Goal: Task Accomplishment & Management: Use online tool/utility

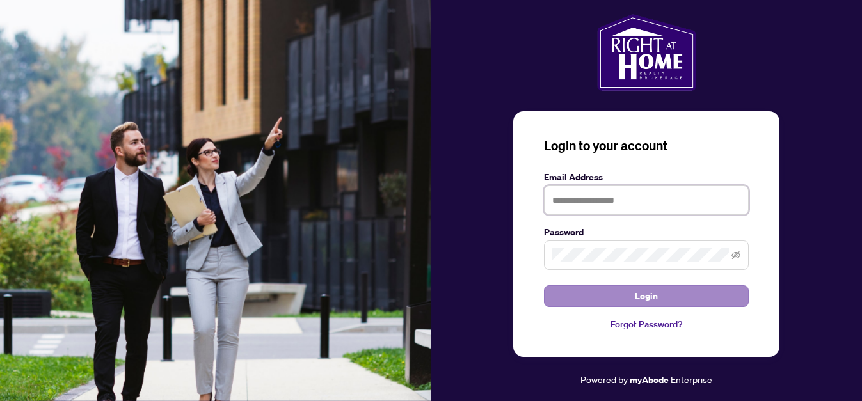
type input "**********"
click at [631, 296] on button "Login" at bounding box center [646, 296] width 205 height 22
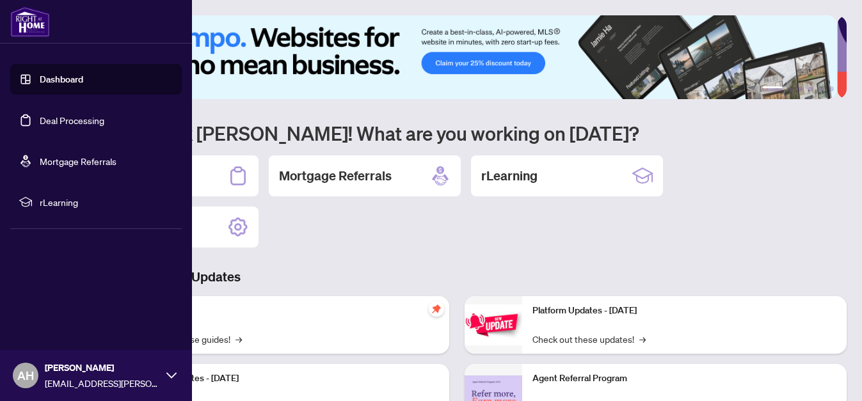
click at [57, 85] on link "Dashboard" at bounding box center [61, 80] width 43 height 12
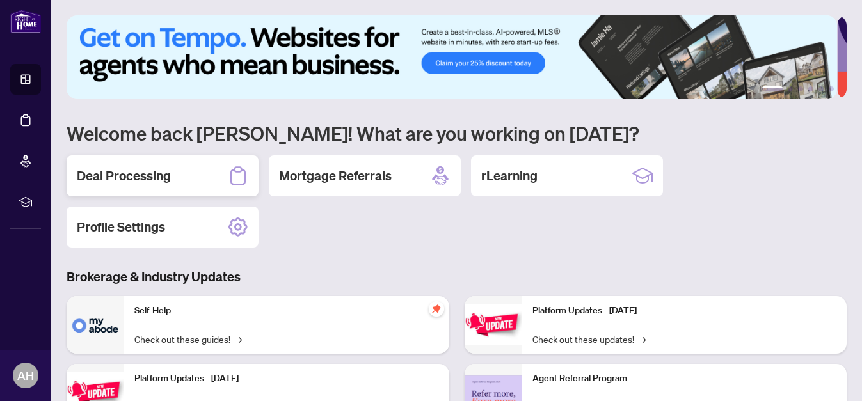
click at [155, 178] on h2 "Deal Processing" at bounding box center [124, 176] width 94 height 18
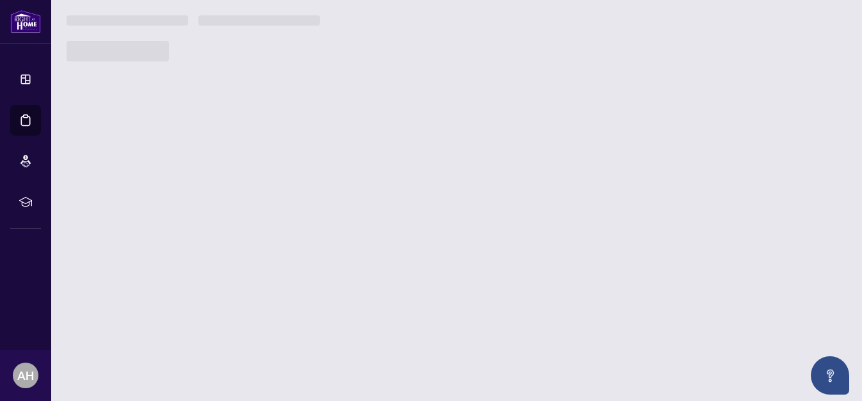
click at [155, 178] on main "1 2 3 4 5 6 Welcome back Alex! What are you working on today? Deal Processing M…" at bounding box center [456, 200] width 810 height 401
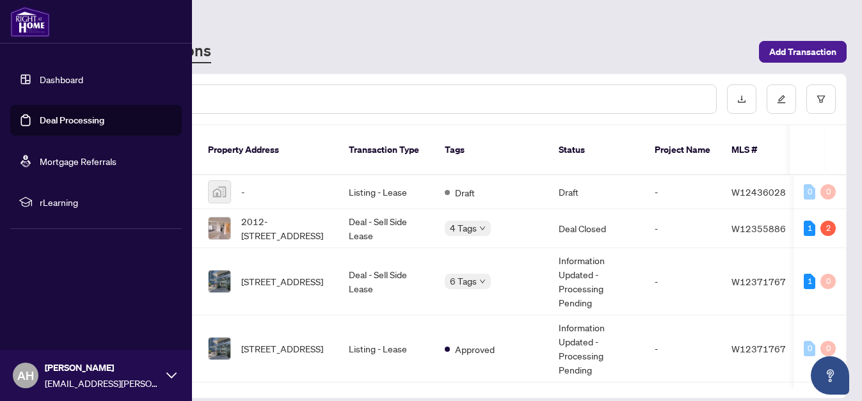
click at [61, 79] on link "Dashboard" at bounding box center [61, 80] width 43 height 12
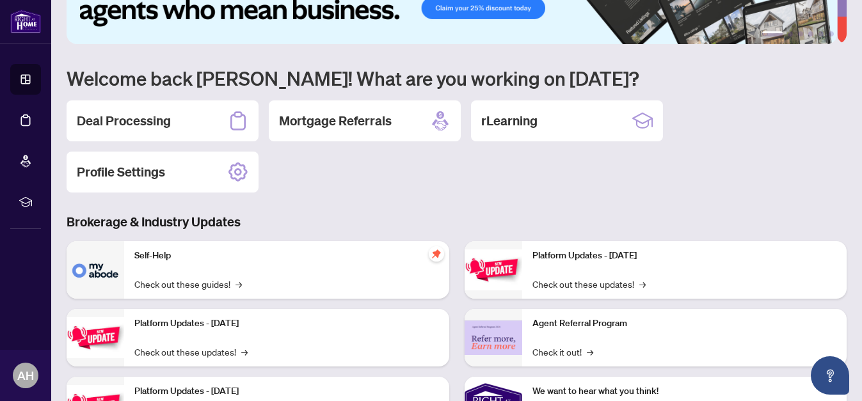
scroll to position [51, 0]
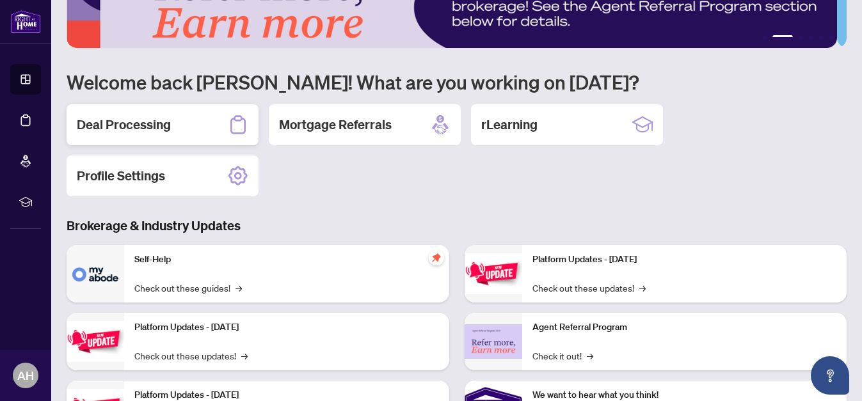
click at [145, 126] on h2 "Deal Processing" at bounding box center [124, 125] width 94 height 18
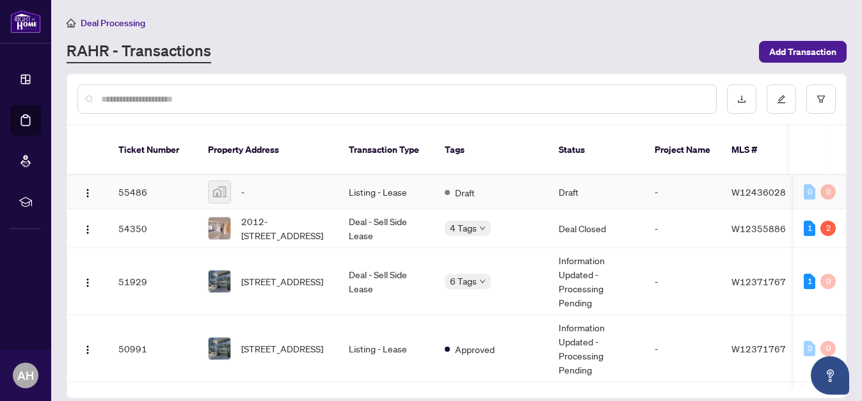
drag, startPoint x: 840, startPoint y: 184, endPoint x: 840, endPoint y: 208, distance: 23.7
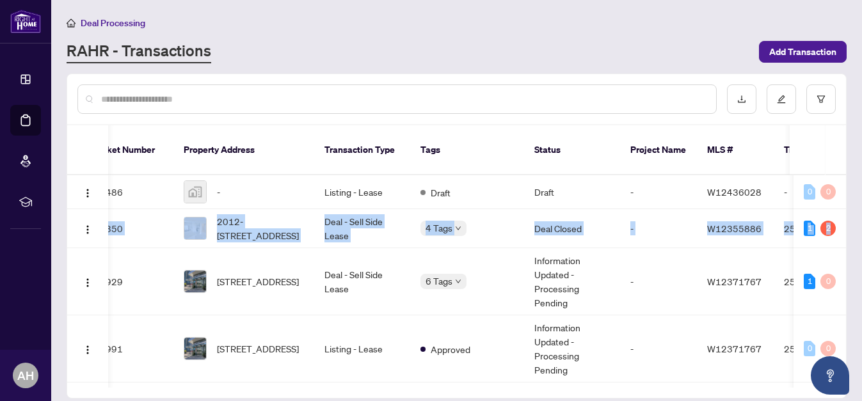
scroll to position [365, 24]
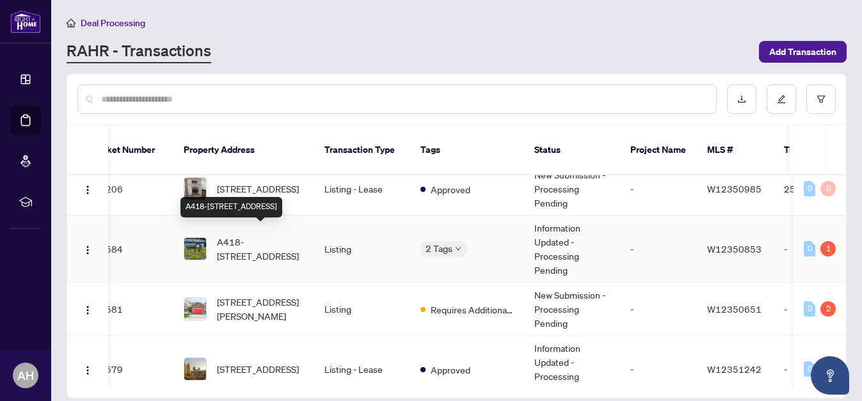
click at [286, 244] on span "A418-[STREET_ADDRESS]" at bounding box center [260, 249] width 87 height 28
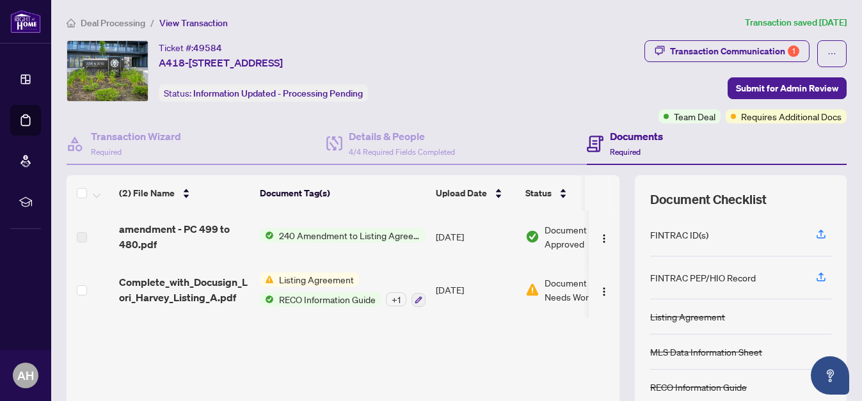
click at [294, 279] on span "Listing Agreement" at bounding box center [316, 279] width 85 height 14
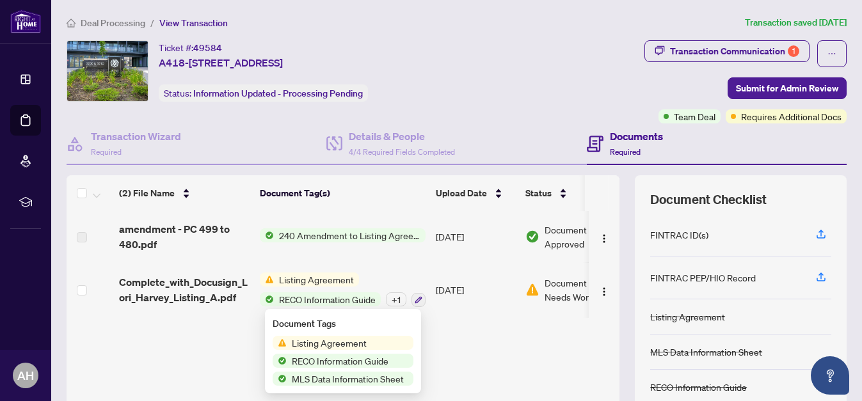
click at [319, 349] on span "Listing Agreement" at bounding box center [329, 343] width 85 height 14
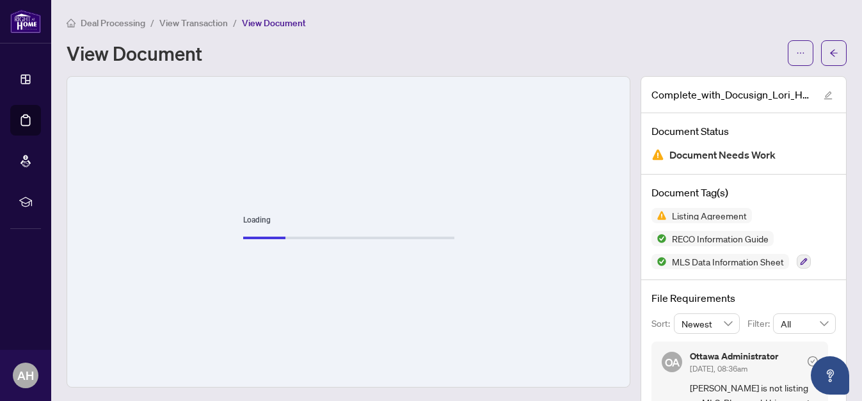
click at [546, 250] on div "Loading" at bounding box center [348, 232] width 562 height 310
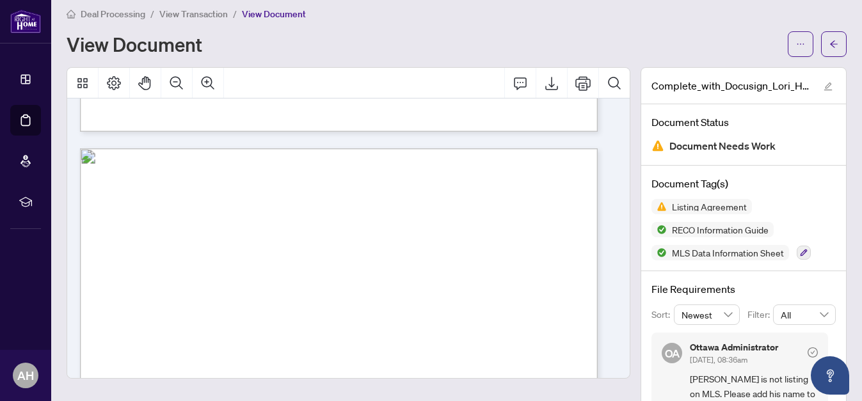
scroll to position [2303, 0]
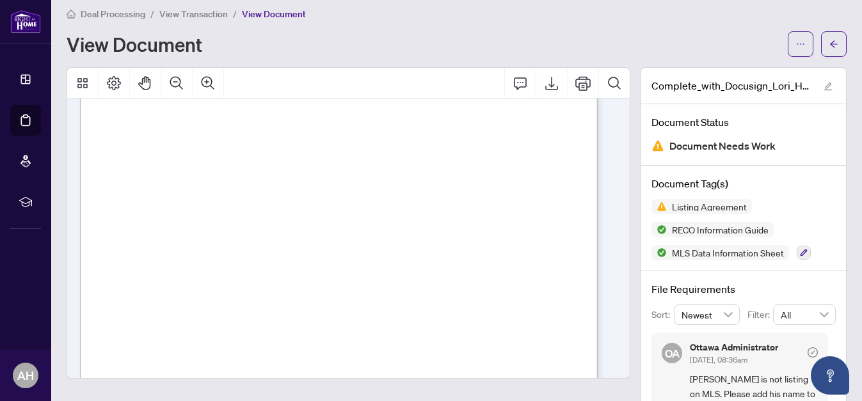
drag, startPoint x: 604, startPoint y: 145, endPoint x: 555, endPoint y: 143, distance: 49.3
drag, startPoint x: 110, startPoint y: 233, endPoint x: 306, endPoint y: 320, distance: 214.8
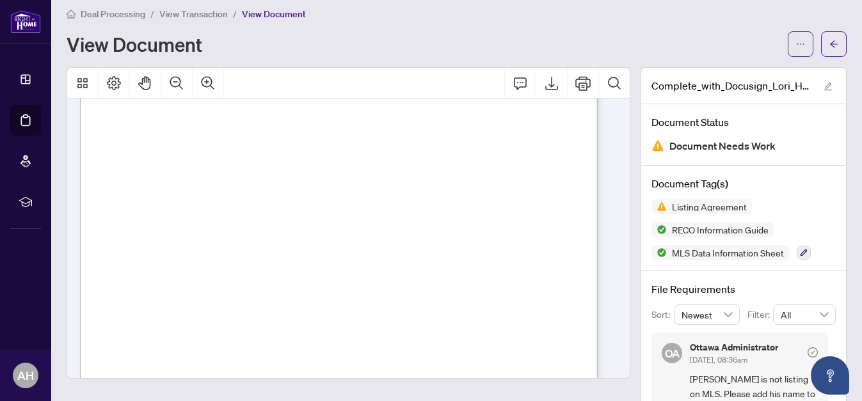
click at [306, 320] on div "Form 271 Revised 2025 Page 4 of 5 The trademarks REALTOR®, REALTORS®, MLS®, Mul…" at bounding box center [422, 342] width 684 height 885
click at [112, 123] on div "Form 271 Revised 2025 Page 5 of 5 The trademarks REALTOR®, REALTORS®, MLS®, Mul…" at bounding box center [422, 370] width 684 height 885
click at [111, 123] on div "Form 271 Revised 2025 Page 5 of 5 The trademarks REALTOR®, REALTORS®, MLS®, Mul…" at bounding box center [422, 370] width 684 height 885
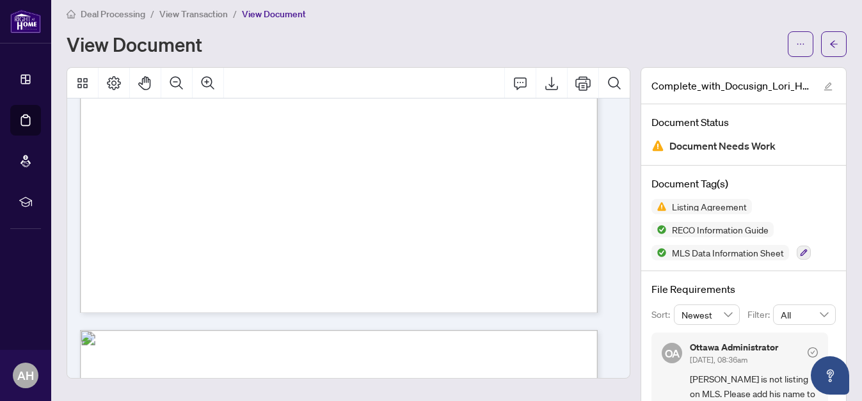
drag, startPoint x: 111, startPoint y: 123, endPoint x: 510, endPoint y: 171, distance: 402.6
click at [510, 171] on div "Form 271 Revised 2025 Page 5 of 5 The trademarks REALTOR®, REALTORS®, MLS®, Mul…" at bounding box center [422, 86] width 684 height 885
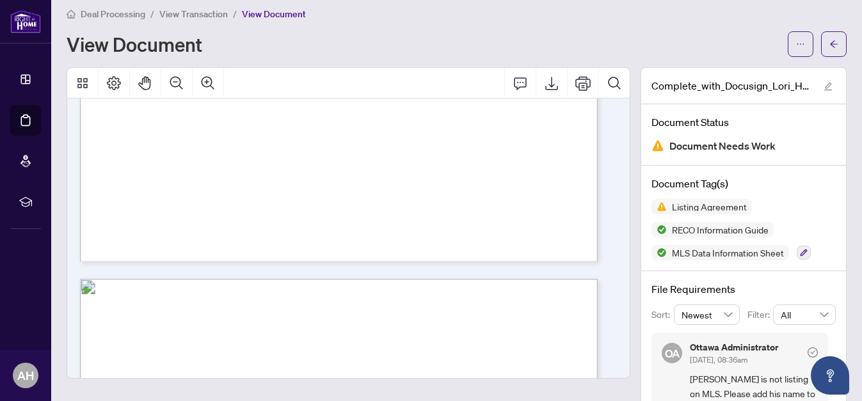
scroll to position [3334, 0]
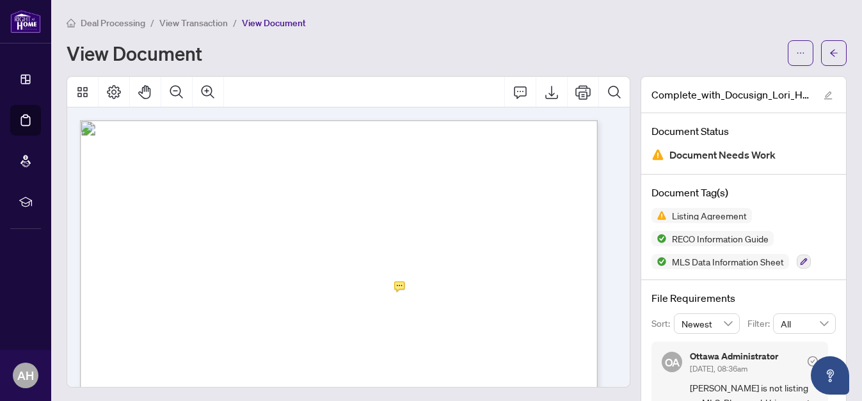
click at [204, 26] on span "View Transaction" at bounding box center [193, 23] width 68 height 12
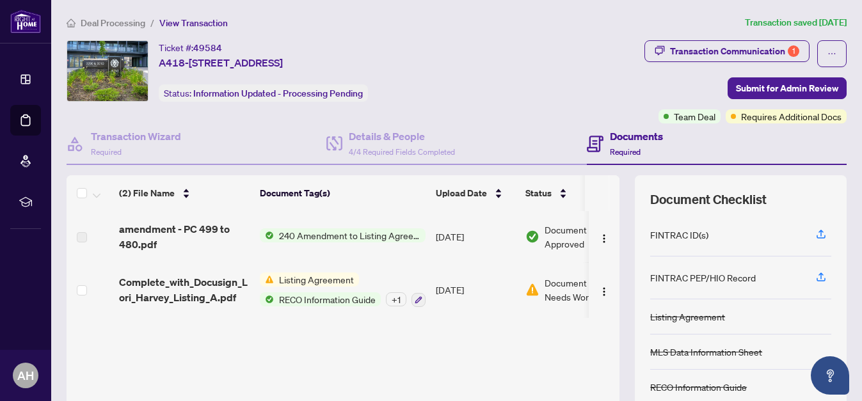
click at [127, 21] on span "Deal Processing" at bounding box center [113, 23] width 65 height 12
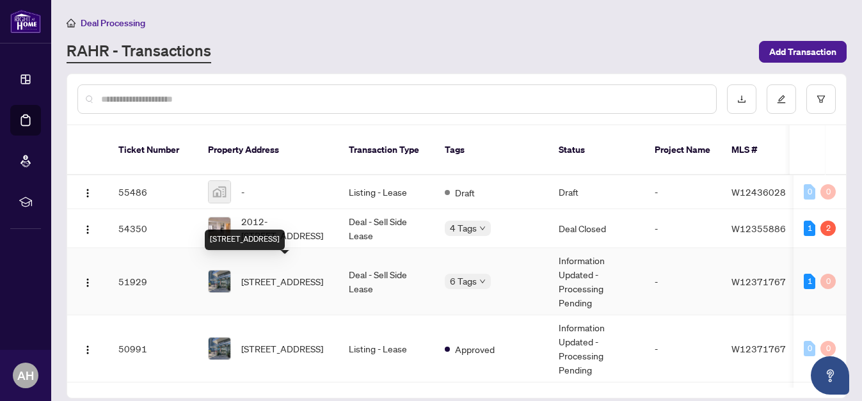
click at [297, 274] on span "[STREET_ADDRESS]" at bounding box center [282, 281] width 82 height 14
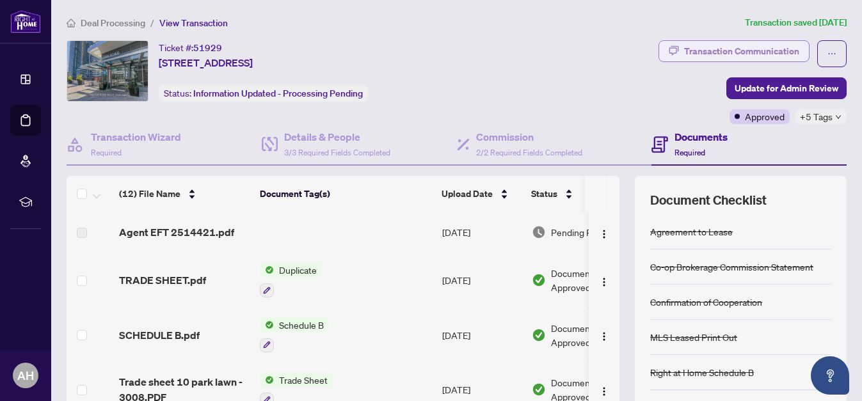
click at [717, 46] on div "Transaction Communication" at bounding box center [741, 51] width 115 height 20
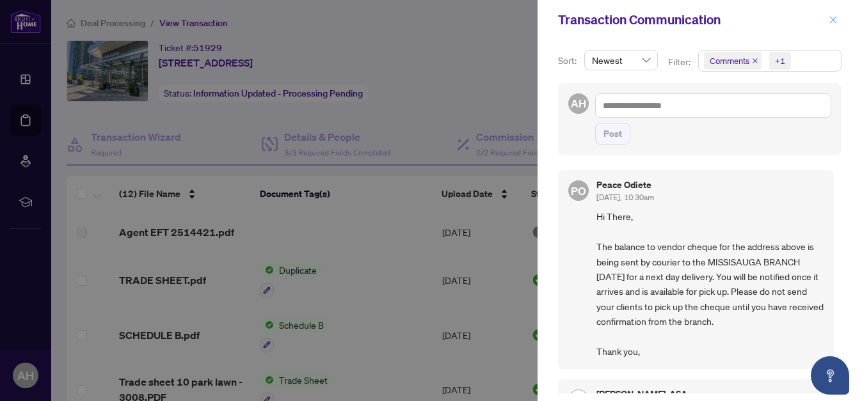
click at [833, 23] on icon "close" at bounding box center [832, 19] width 9 height 9
